Goal: Information Seeking & Learning: Learn about a topic

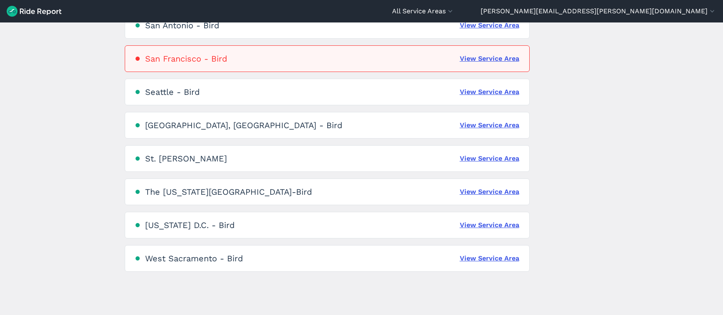
scroll to position [1198, 0]
click at [471, 155] on link "View Service Area" at bounding box center [489, 158] width 59 height 10
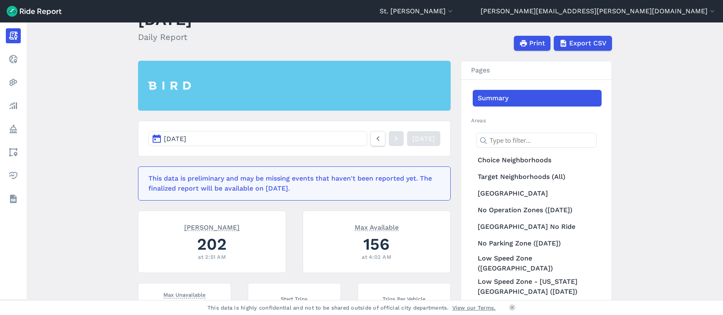
scroll to position [75, 0]
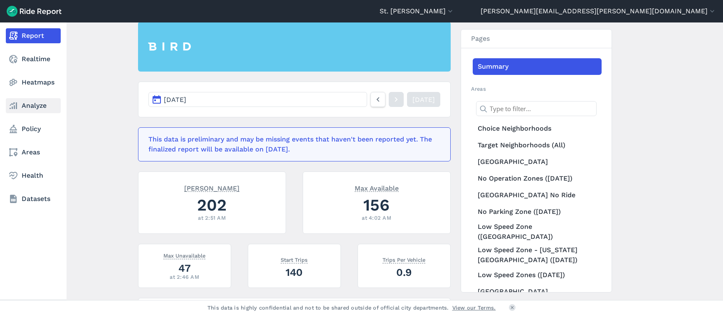
click at [45, 101] on link "Analyze" at bounding box center [33, 105] width 55 height 15
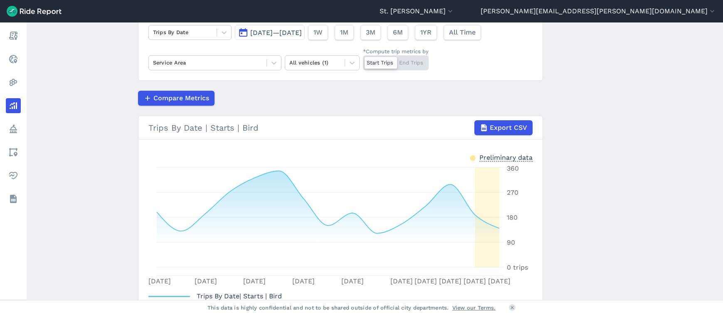
scroll to position [69, 0]
click at [220, 32] on icon at bounding box center [224, 33] width 8 height 8
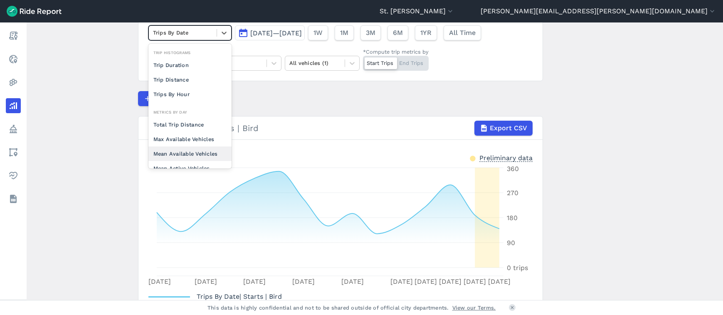
click at [198, 150] on div "Mean Available Vehicles" at bounding box center [190, 153] width 83 height 15
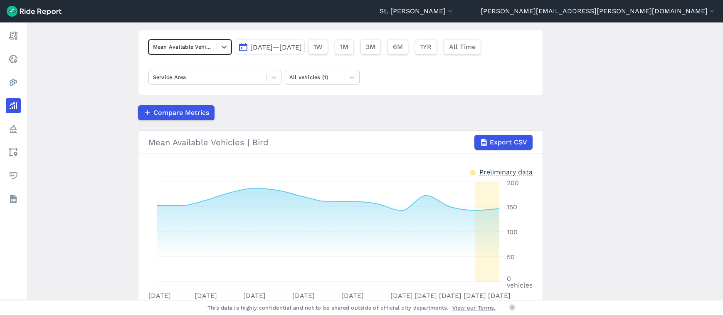
scroll to position [54, 0]
click at [285, 47] on span "[DATE]—[DATE]" at bounding box center [276, 48] width 52 height 8
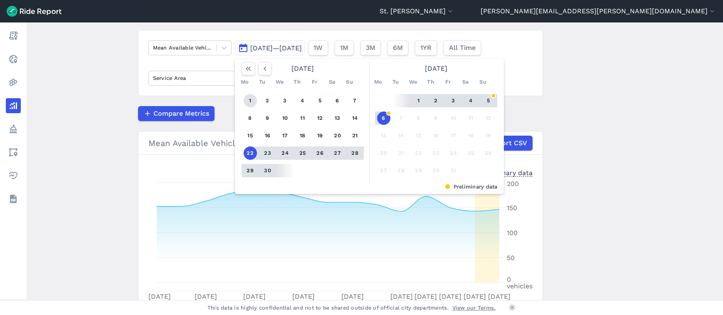
click at [253, 97] on button "1" at bounding box center [250, 100] width 13 height 13
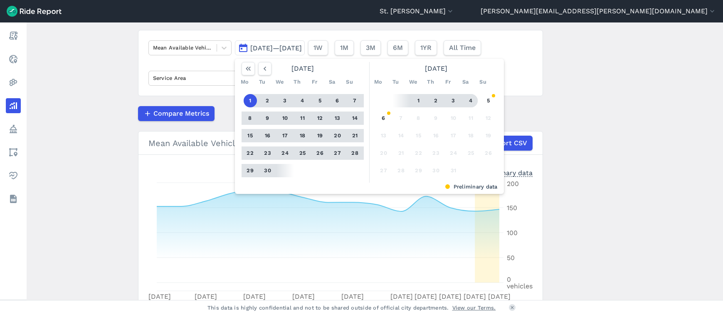
click at [473, 100] on button "4" at bounding box center [471, 100] width 13 height 13
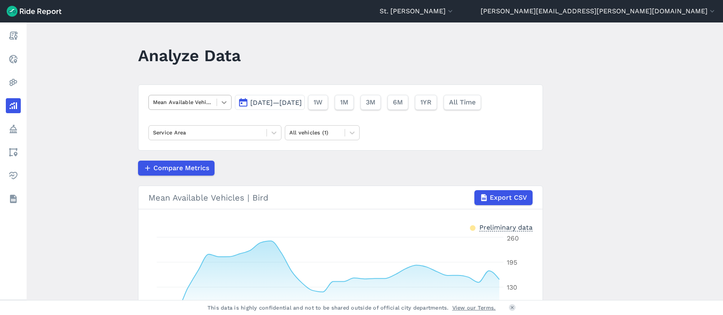
click at [221, 103] on icon at bounding box center [224, 102] width 8 height 8
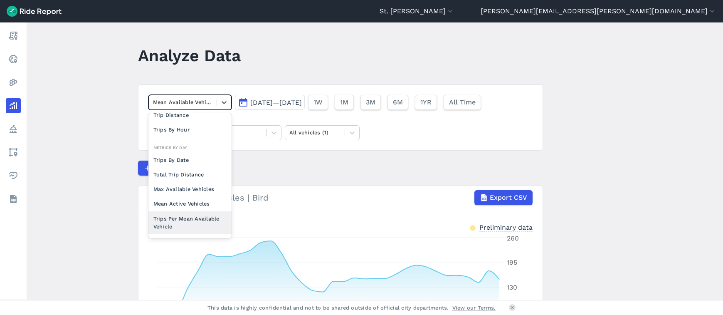
scroll to position [72, 0]
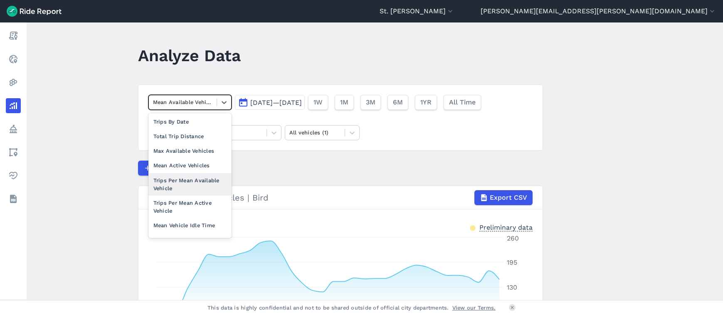
click at [196, 186] on div "Trips Per Mean Available Vehicle" at bounding box center [190, 184] width 83 height 22
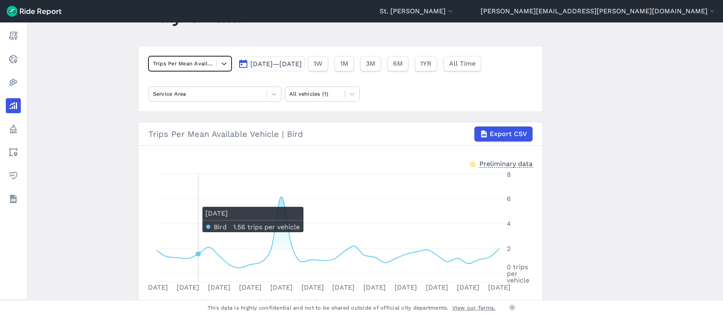
scroll to position [79, 0]
